Goal: Transaction & Acquisition: Purchase product/service

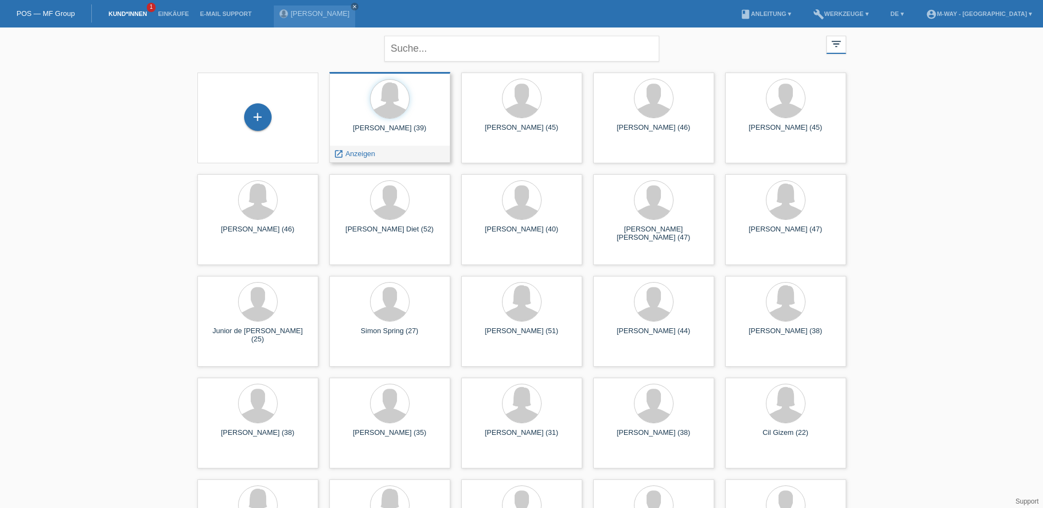
click at [348, 133] on div "Gina Hold (39)" at bounding box center [389, 133] width 103 height 18
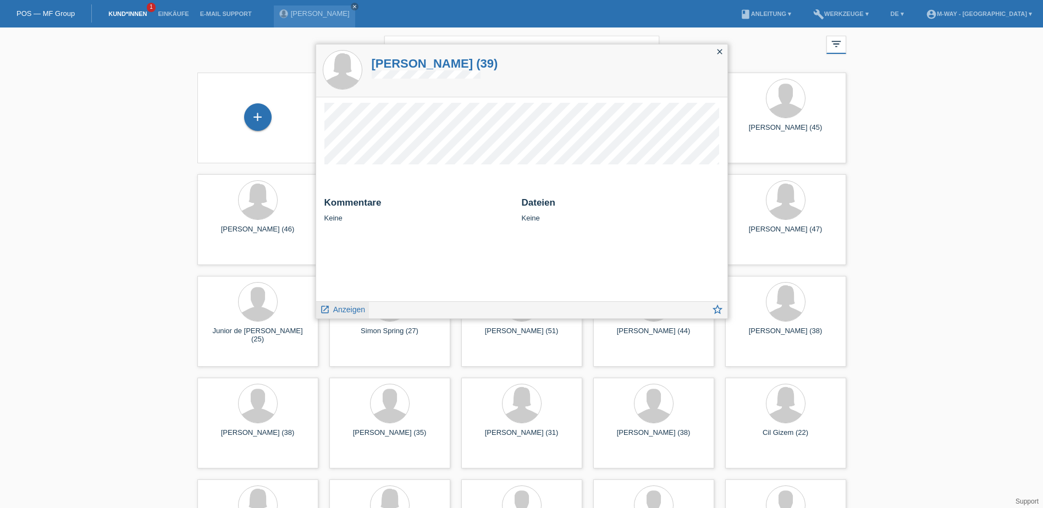
click at [351, 308] on span "Anzeigen" at bounding box center [349, 309] width 32 height 9
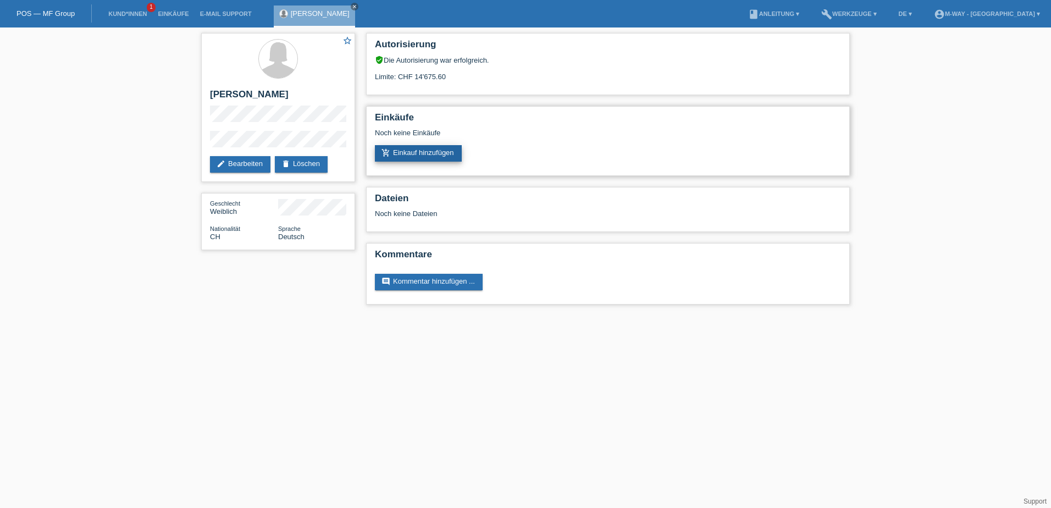
click at [442, 155] on link "add_shopping_cart Einkauf hinzufügen" at bounding box center [418, 153] width 87 height 16
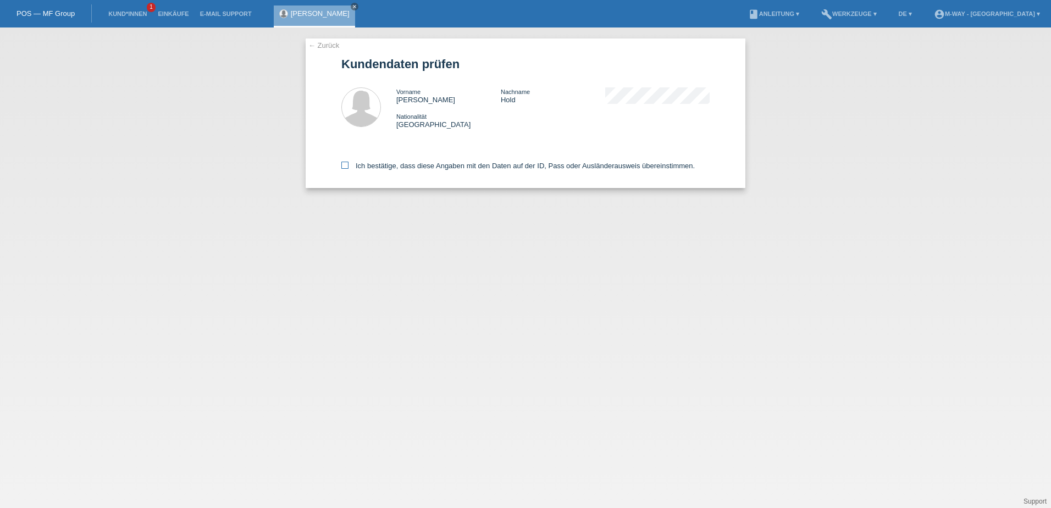
click at [354, 168] on label "Ich bestätige, dass diese Angaben mit den Daten auf der ID, Pass oder Ausländer…" at bounding box center [517, 166] width 353 height 8
click at [348, 168] on input "Ich bestätige, dass diese Angaben mit den Daten auf der ID, Pass oder Ausländer…" at bounding box center [344, 165] width 7 height 7
checkbox input "true"
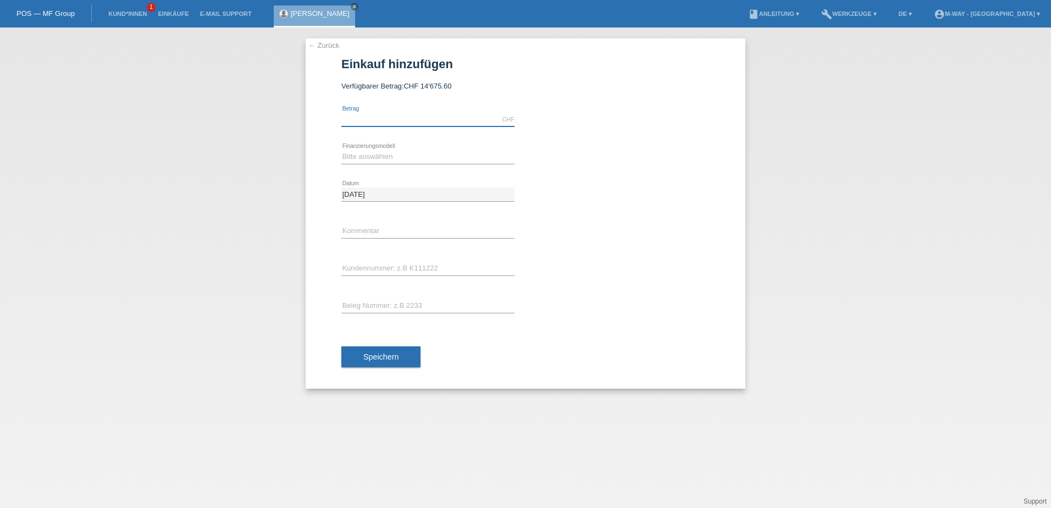
click at [408, 118] on input "text" at bounding box center [427, 120] width 173 height 14
type input "3912.78"
click at [441, 152] on select "Bitte auswählen Fixe Raten Kauf auf Rechnung mit Teilzahlungsoption" at bounding box center [427, 156] width 173 height 13
select select "77"
click at [341, 150] on select "Bitte auswählen Fixe Raten Kauf auf Rechnung mit Teilzahlungsoption" at bounding box center [427, 156] width 173 height 13
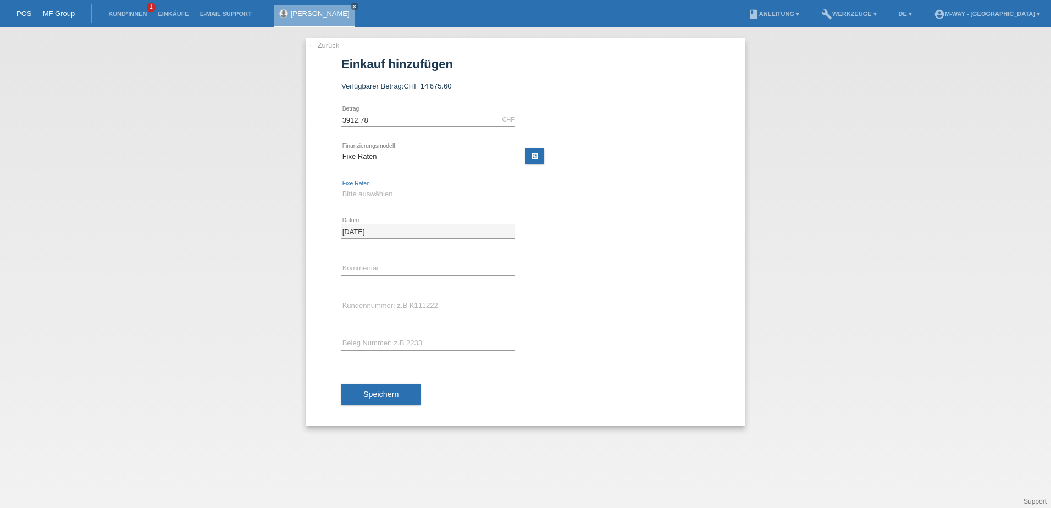
click at [433, 195] on select "Bitte auswählen 4 Raten 5 Raten 6 Raten 7 Raten 8 Raten 9 Raten 10 Raten 11 Rat…" at bounding box center [427, 193] width 173 height 13
select select "202"
click at [341, 187] on select "Bitte auswählen 4 Raten 5 Raten 6 Raten 7 Raten 8 Raten 9 Raten 10 Raten 11 Rat…" at bounding box center [427, 193] width 173 height 13
click at [393, 298] on div "error Kundennummer: z.B K111222" at bounding box center [427, 305] width 173 height 37
click at [408, 308] on input "text" at bounding box center [427, 306] width 173 height 14
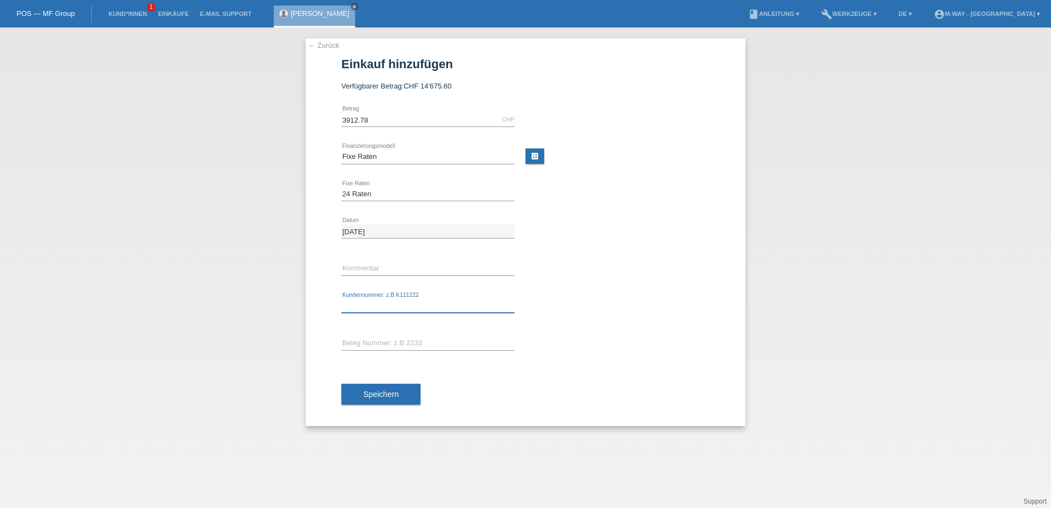
type input "K"
type input "C101312"
click at [424, 397] on div "Speichern" at bounding box center [525, 394] width 368 height 64
click at [403, 398] on button "Speichern" at bounding box center [380, 394] width 79 height 21
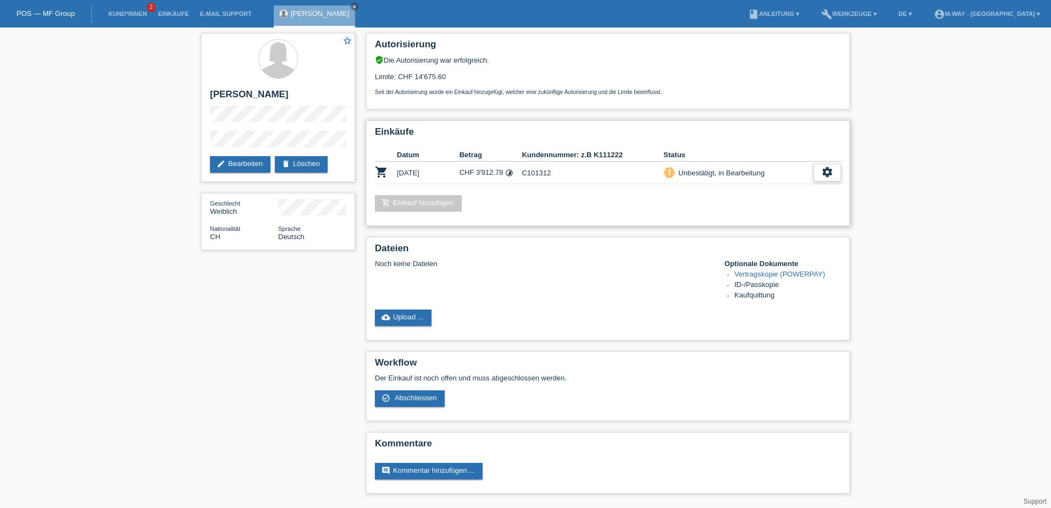
click at [834, 175] on div "settings" at bounding box center [826, 173] width 27 height 18
click at [764, 222] on div "check_circle_outline Abschliessen" at bounding box center [788, 223] width 177 height 16
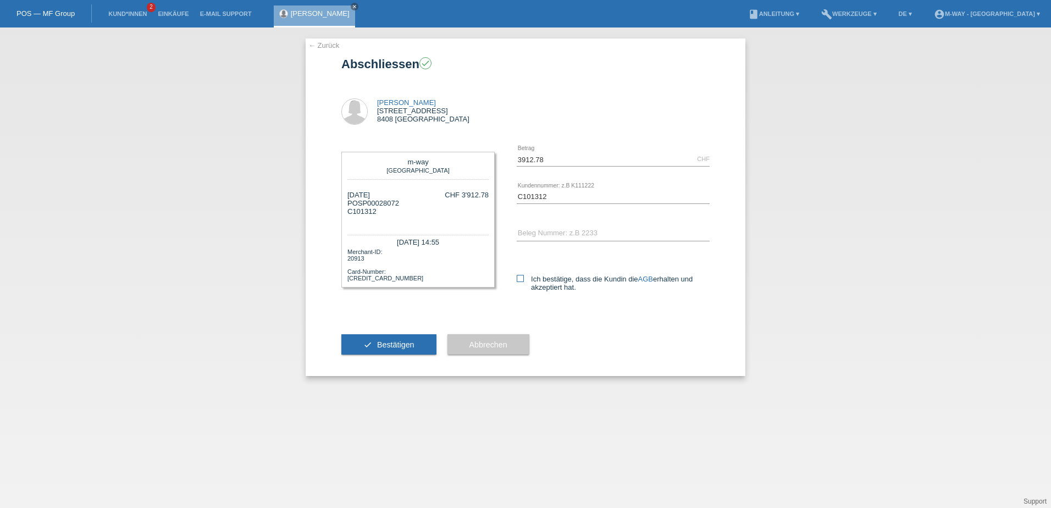
click at [518, 283] on label "Ich bestätige, dass die Kundin die AGB erhalten und akzeptiert hat." at bounding box center [613, 283] width 193 height 16
click at [518, 282] on input "Ich bestätige, dass die Kundin die AGB erhalten und akzeptiert hat." at bounding box center [520, 278] width 7 height 7
checkbox input "true"
click at [404, 349] on button "check Bestätigen" at bounding box center [388, 344] width 95 height 21
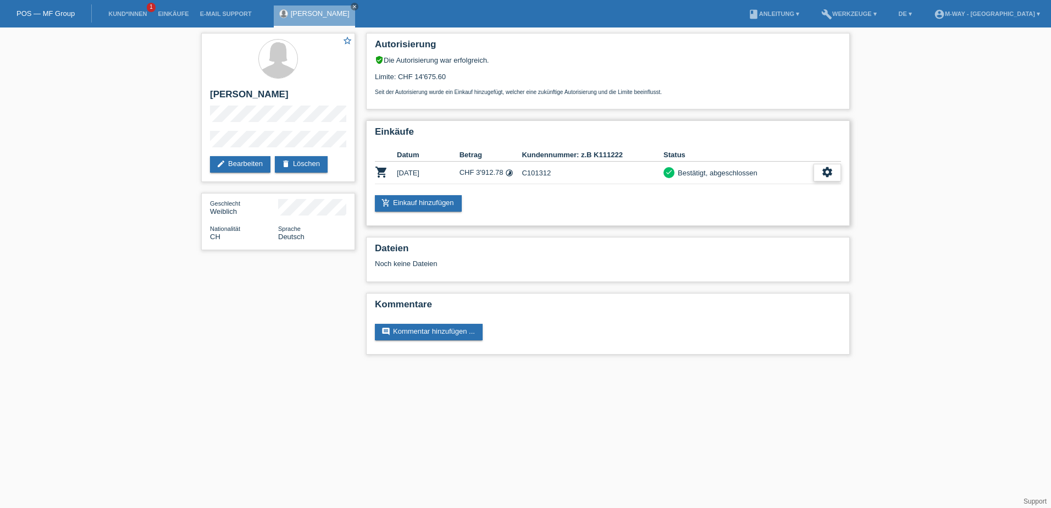
click at [830, 173] on icon "settings" at bounding box center [827, 172] width 12 height 12
click at [794, 207] on span "AGB herunterladen" at bounding box center [780, 205] width 64 height 13
click at [817, 168] on div "settings" at bounding box center [826, 173] width 27 height 18
click at [790, 235] on span "Quittung herunterladen" at bounding box center [786, 238] width 76 height 13
